Goal: Check status: Check status

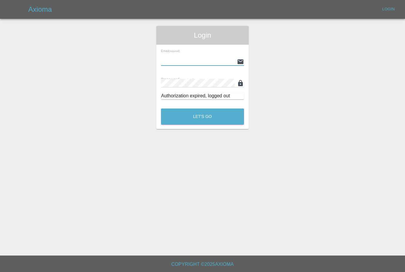
scroll to position [9, 0]
type input "[PERSON_NAME][EMAIL_ADDRESS][PERSON_NAME][DOMAIN_NAME]"
click at [229, 111] on button "Let's Go" at bounding box center [202, 117] width 83 height 16
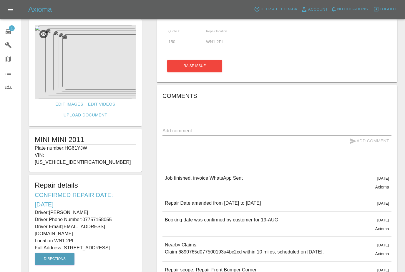
click at [7, 35] on icon at bounding box center [8, 31] width 7 height 7
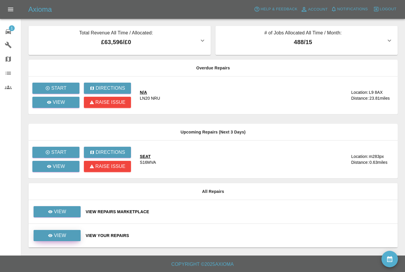
click at [66, 232] on p "View" at bounding box center [60, 235] width 12 height 7
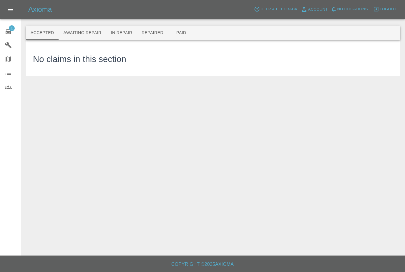
click at [181, 27] on button "Paid" at bounding box center [181, 33] width 27 height 14
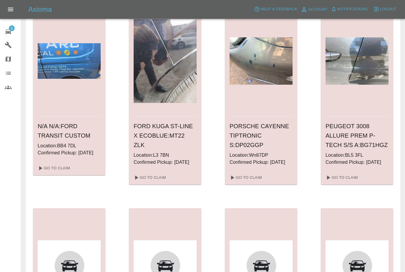
scroll to position [633, 0]
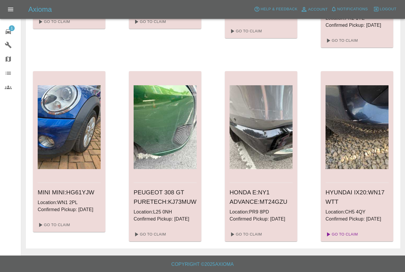
click at [348, 239] on link "Go To Claim" at bounding box center [341, 234] width 36 height 9
